Goal: Find specific page/section: Find specific page/section

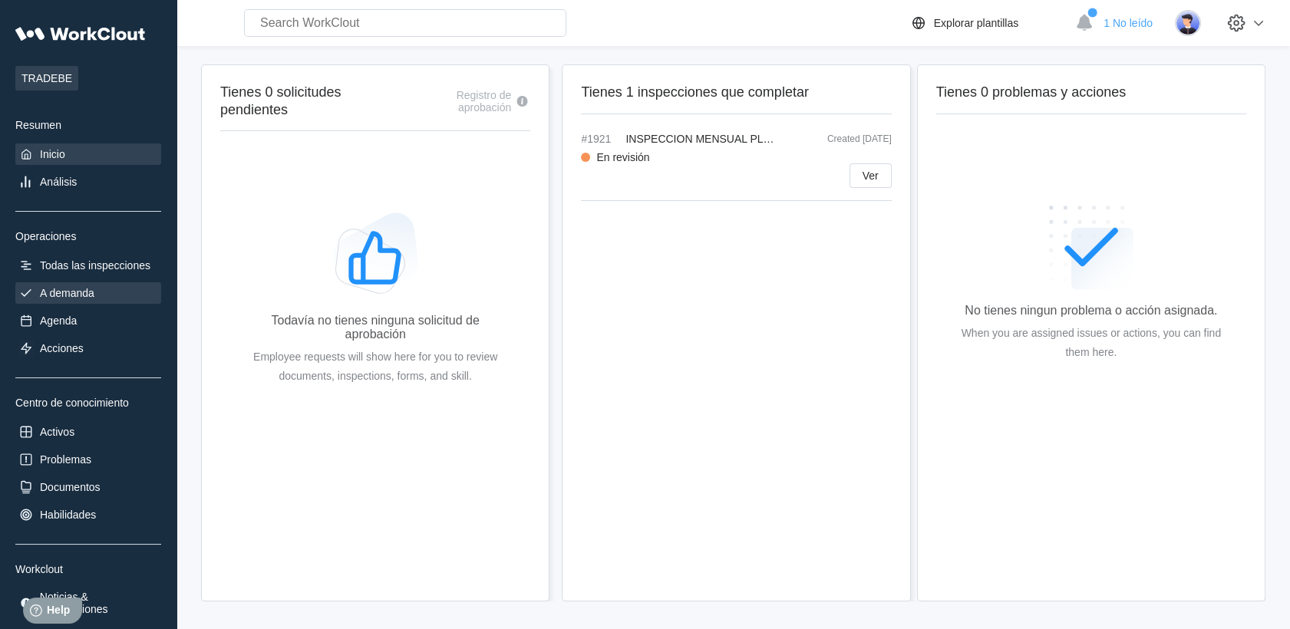
click at [117, 285] on div "A demanda" at bounding box center [88, 292] width 146 height 21
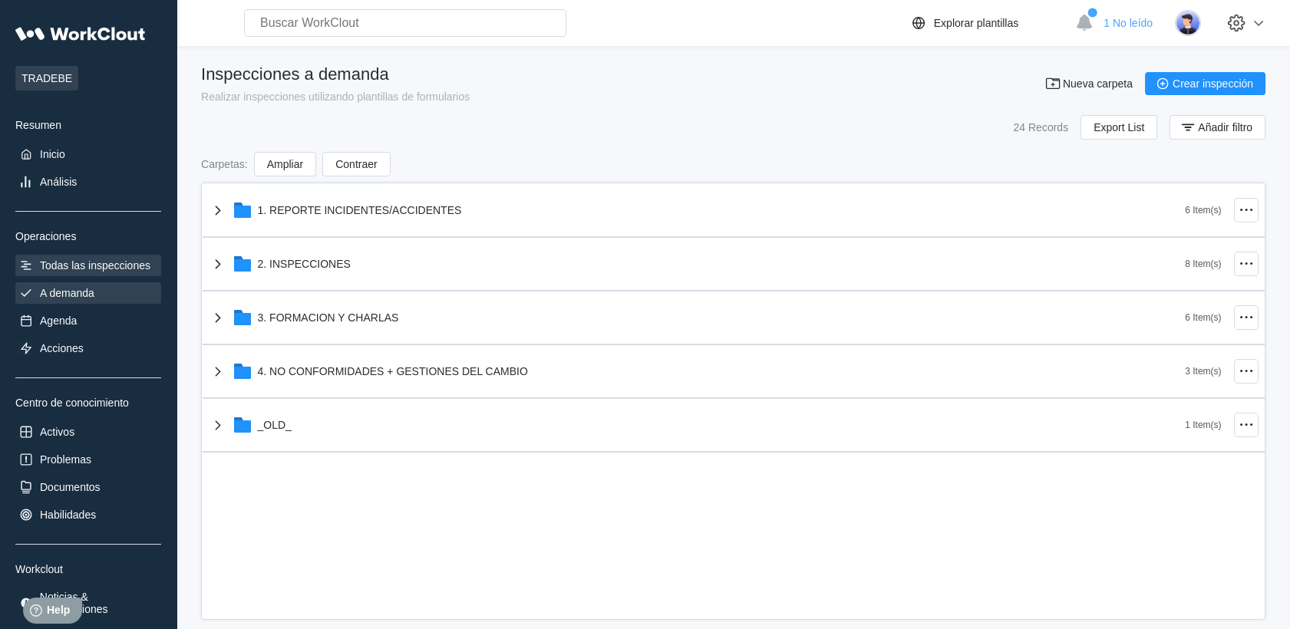
click at [105, 276] on div "Todas las inspecciones" at bounding box center [88, 265] width 146 height 21
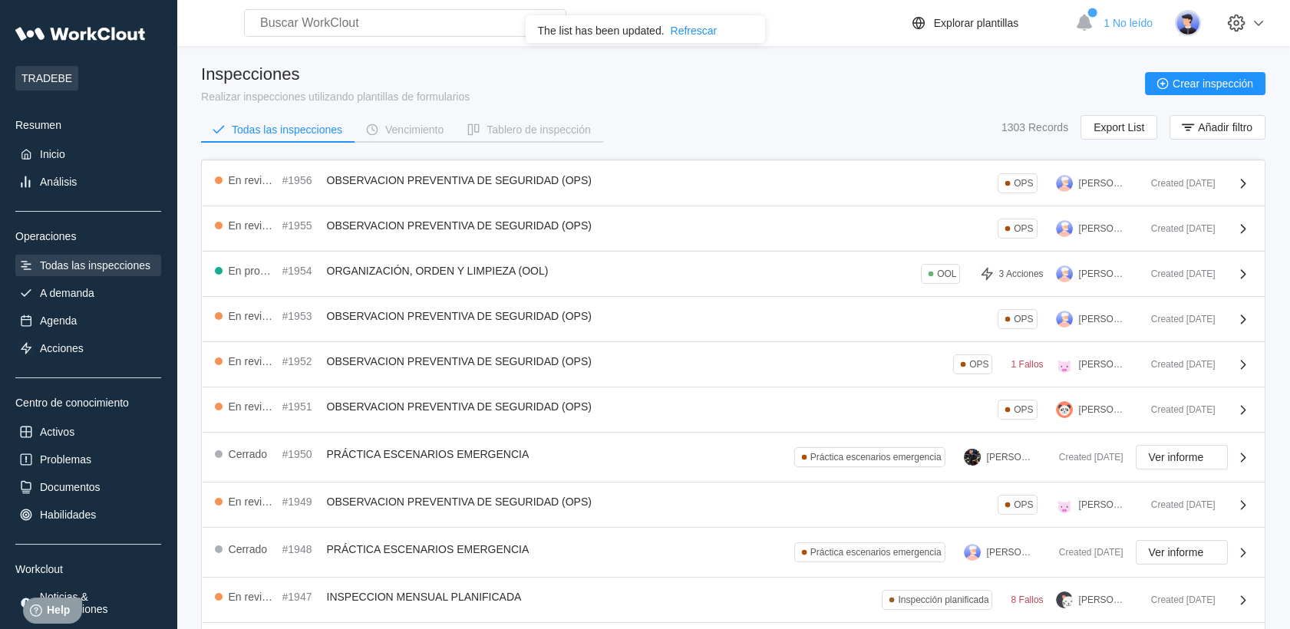
click at [365, 31] on input "text" at bounding box center [405, 23] width 322 height 28
click at [365, 31] on input "ool" at bounding box center [405, 23] width 322 height 28
type input "OOL"
click at [74, 152] on div "Inicio" at bounding box center [88, 154] width 146 height 21
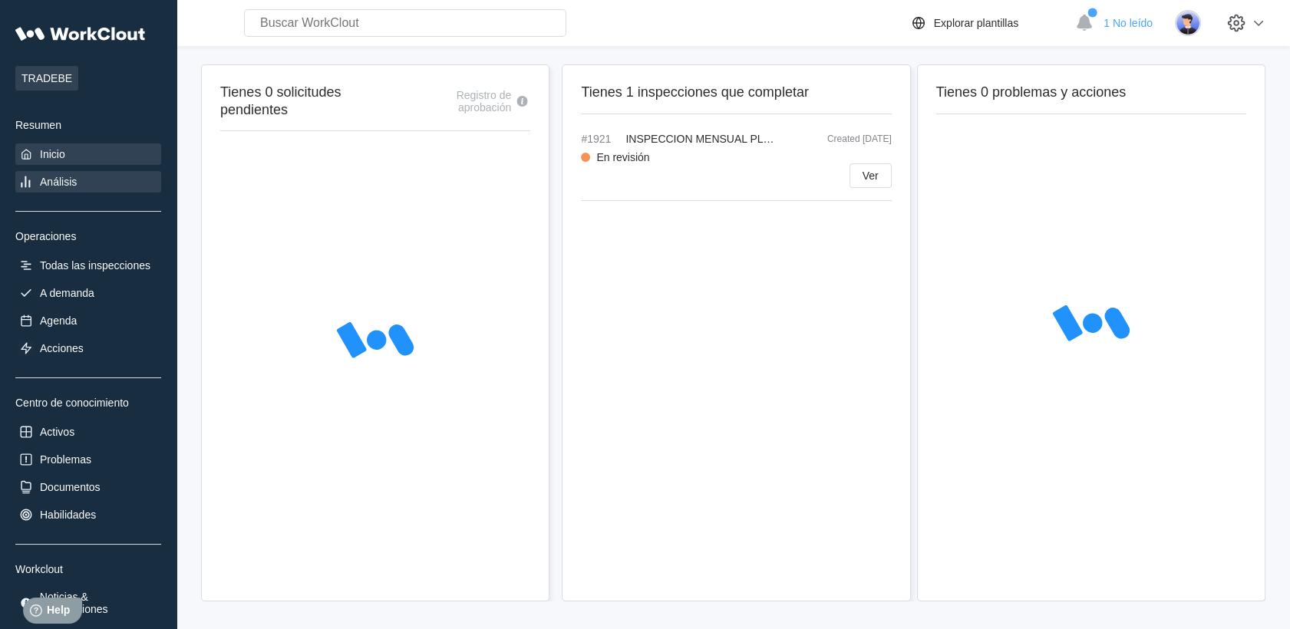
click at [74, 173] on div "Análisis" at bounding box center [88, 181] width 146 height 21
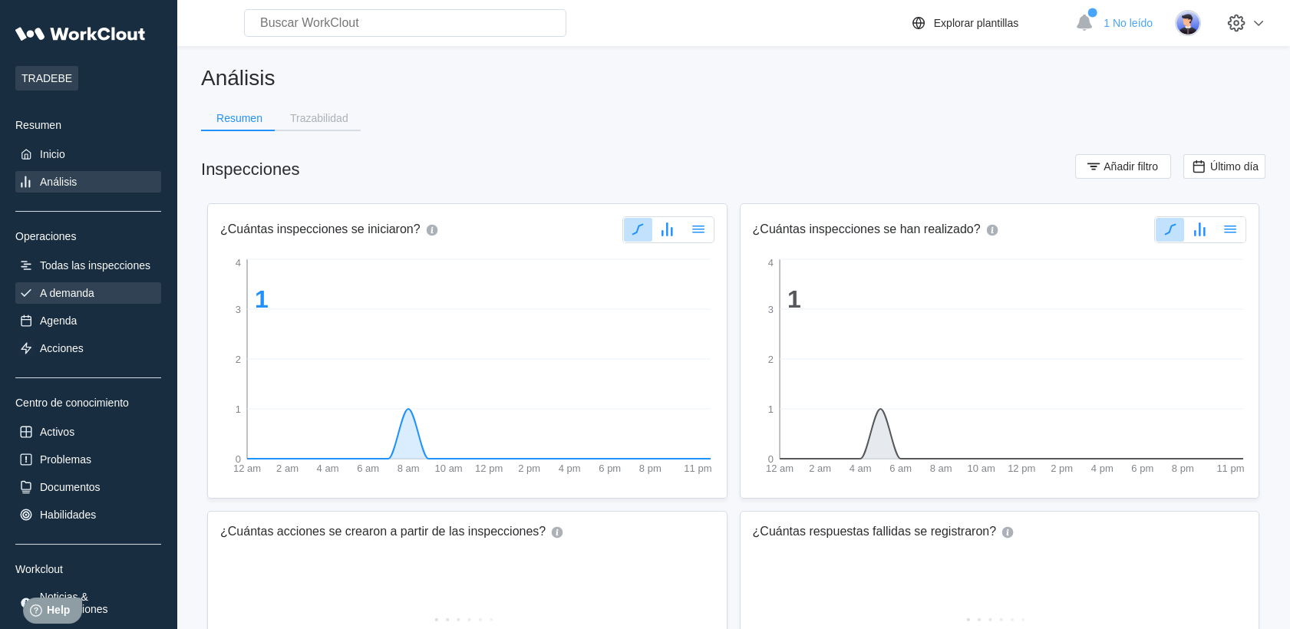
click at [71, 300] on div "A demanda" at bounding box center [88, 292] width 146 height 21
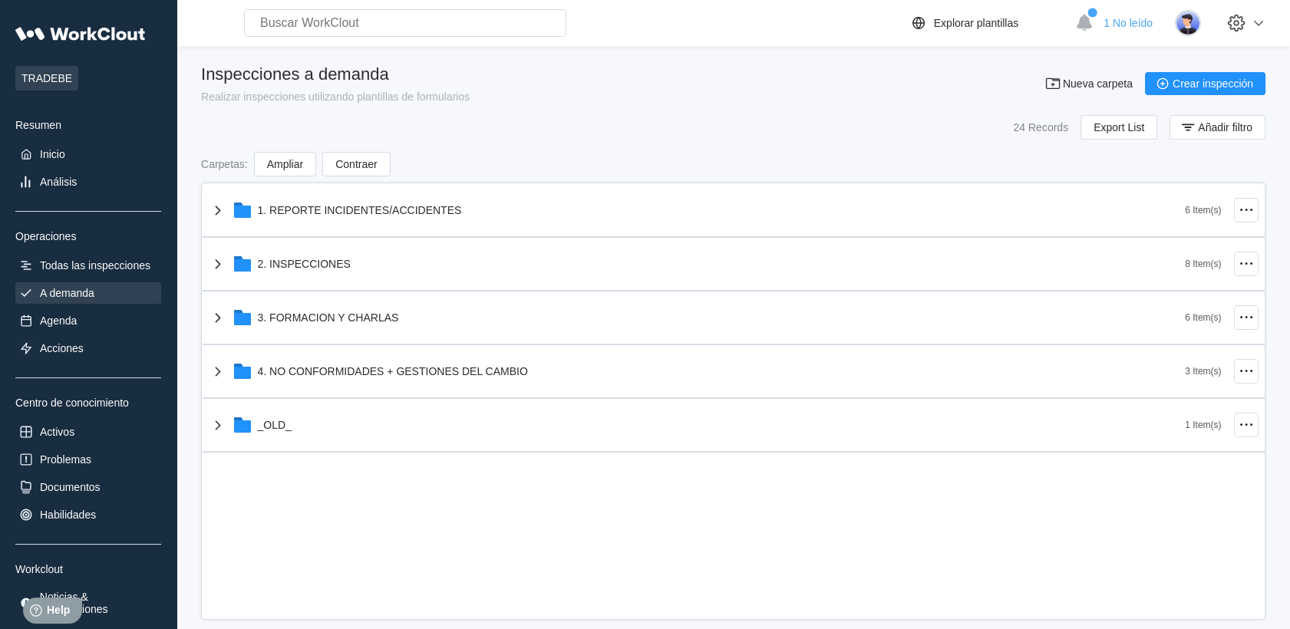
click at [72, 284] on div "A demanda" at bounding box center [88, 292] width 146 height 21
click at [72, 262] on div "Todas las inspecciones" at bounding box center [95, 265] width 111 height 12
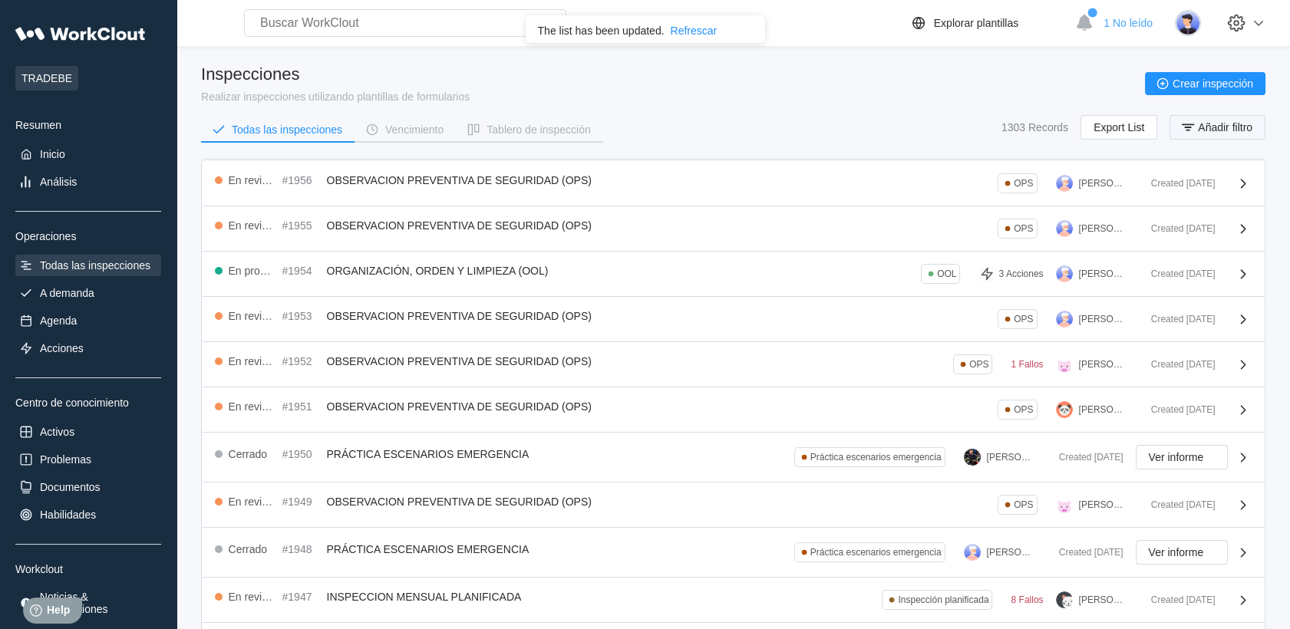
click at [1202, 117] on button "Añadir filtro" at bounding box center [1218, 127] width 96 height 25
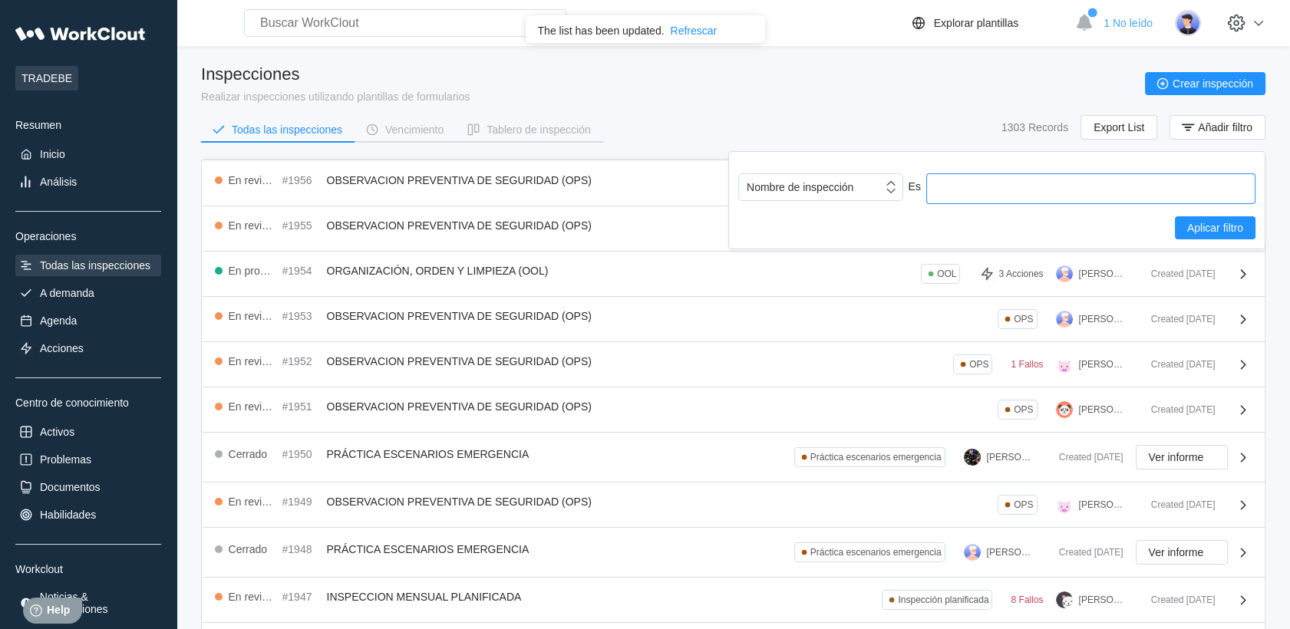
click at [986, 192] on input "text" at bounding box center [1090, 188] width 329 height 31
click at [887, 191] on icon at bounding box center [891, 187] width 17 height 17
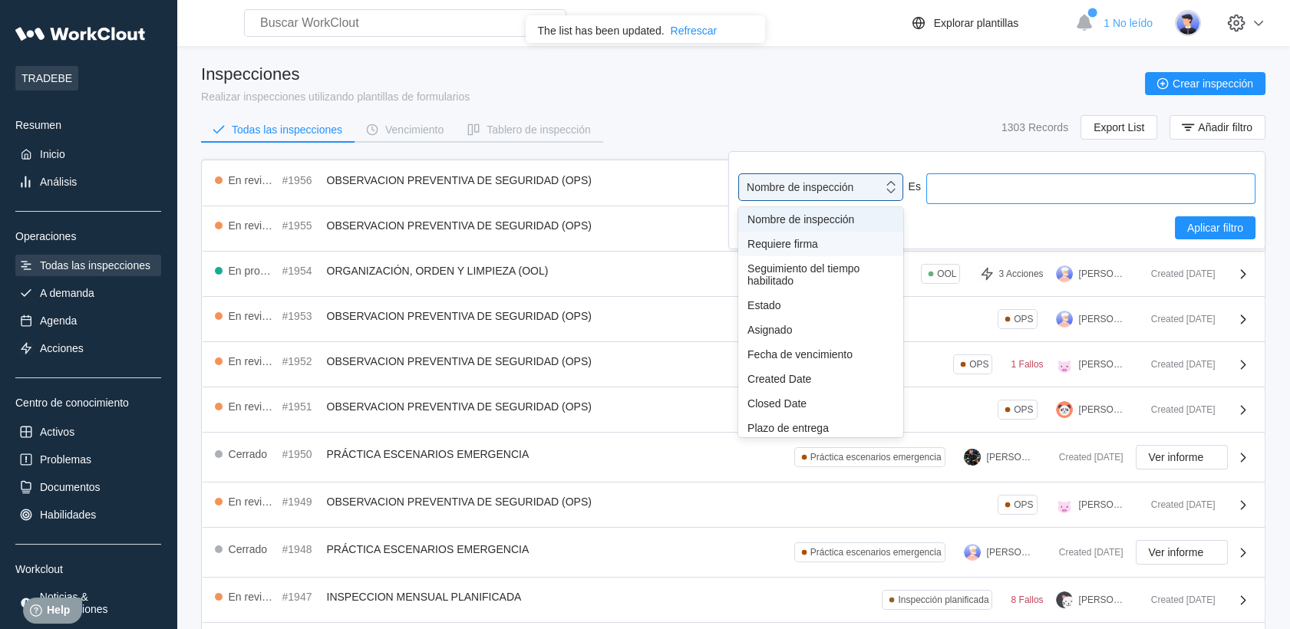
click at [959, 196] on input "text" at bounding box center [1090, 188] width 329 height 31
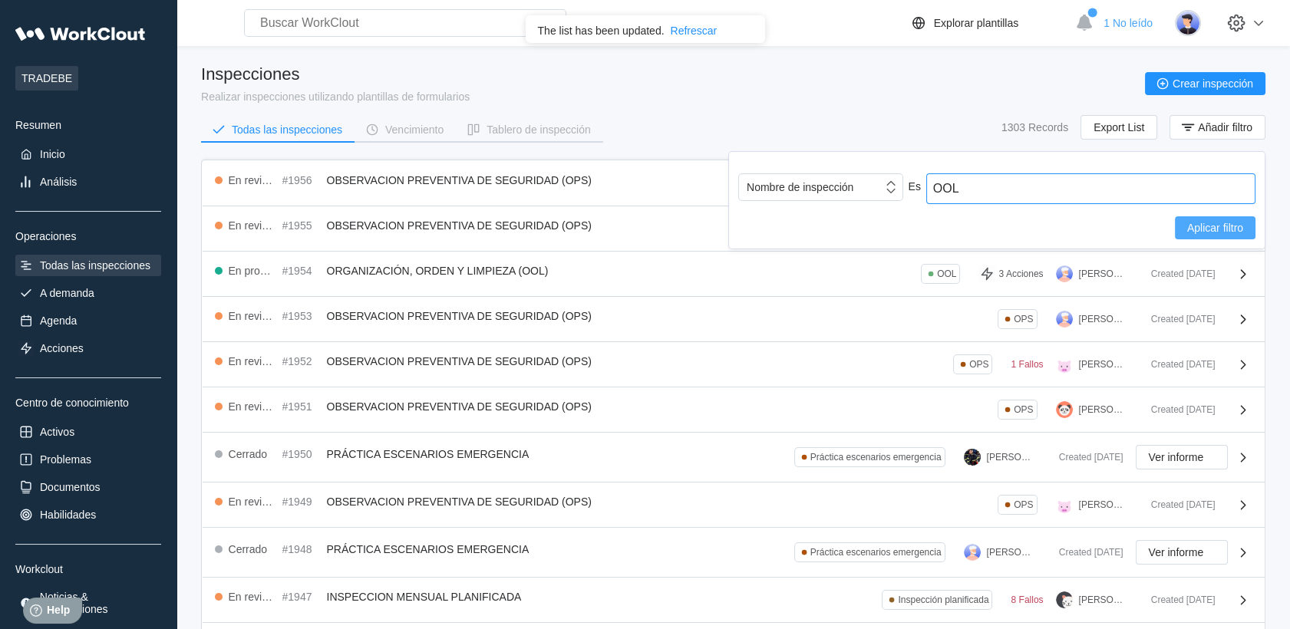
type input "OOL"
click at [1201, 236] on button "Aplicar filtro" at bounding box center [1215, 227] width 81 height 23
